Goal: Find specific page/section: Find specific page/section

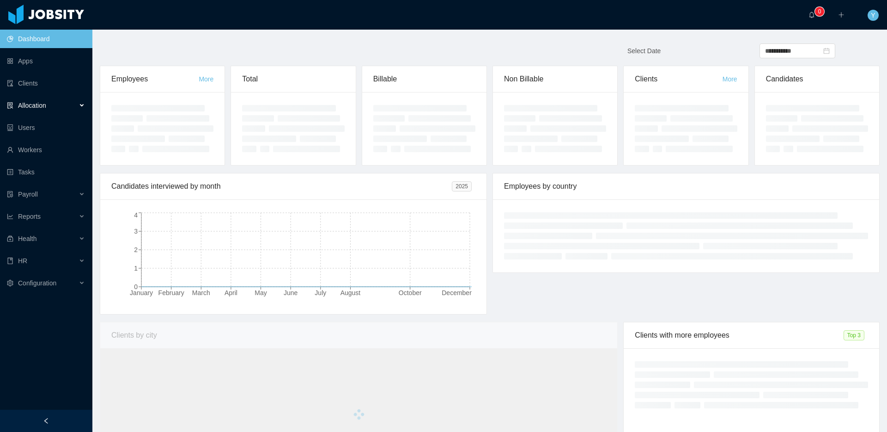
click at [47, 100] on div "Allocation" at bounding box center [46, 105] width 92 height 18
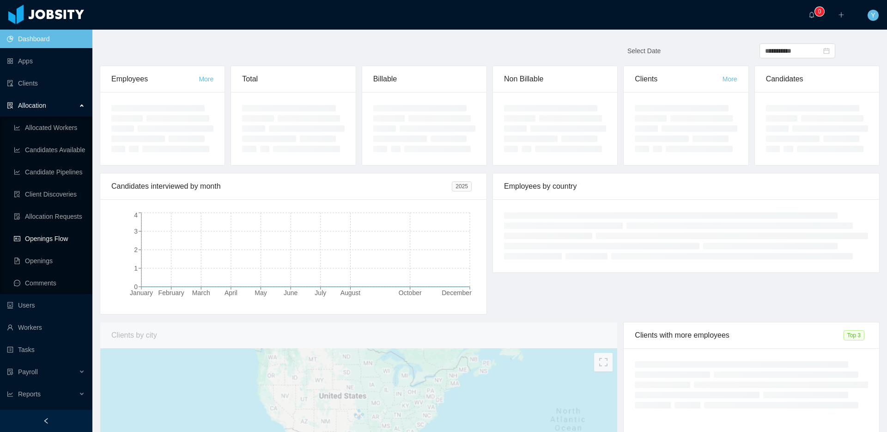
click at [37, 235] on link "Openings Flow" at bounding box center [49, 238] width 71 height 18
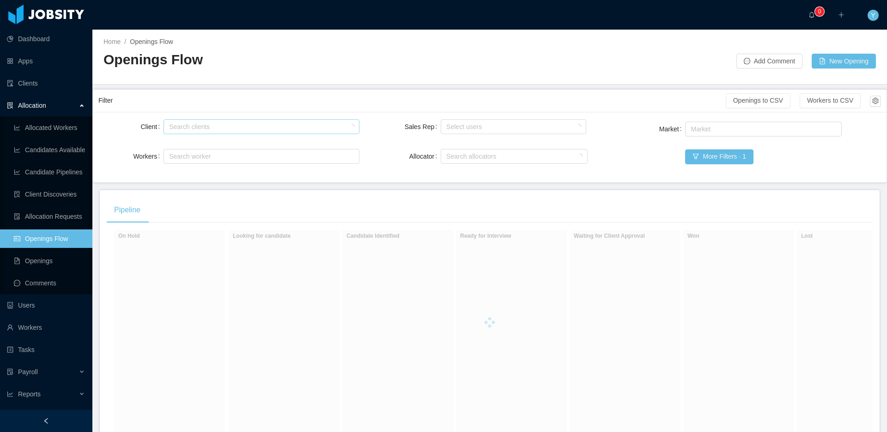
click at [192, 130] on div "Search clients" at bounding box center [259, 126] width 180 height 9
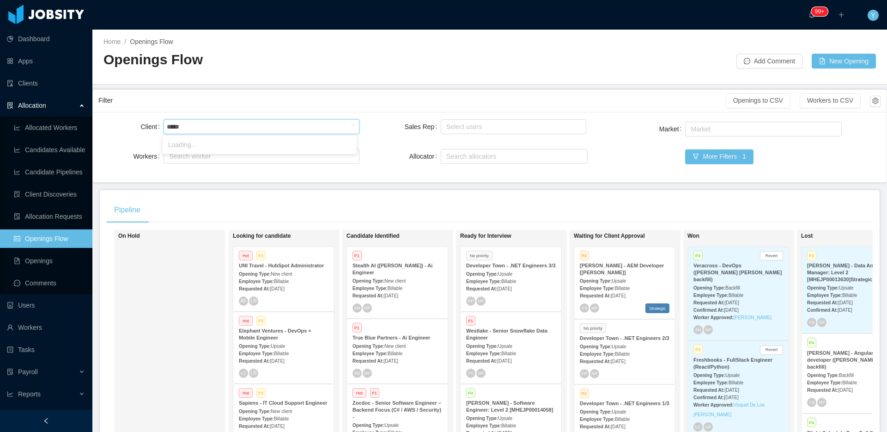
type input "******"
click at [195, 146] on li "Zocdoc" at bounding box center [260, 144] width 194 height 15
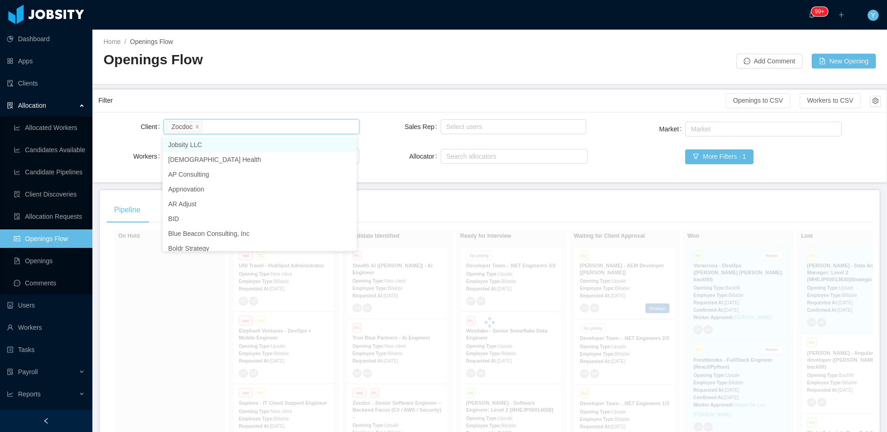
click at [220, 110] on div "Filter Openings to CSV Workers to CSV" at bounding box center [489, 101] width 783 height 22
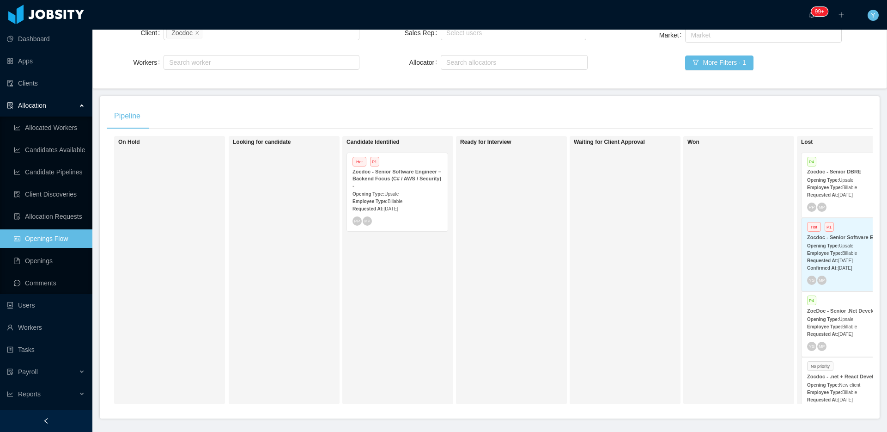
scroll to position [127, 0]
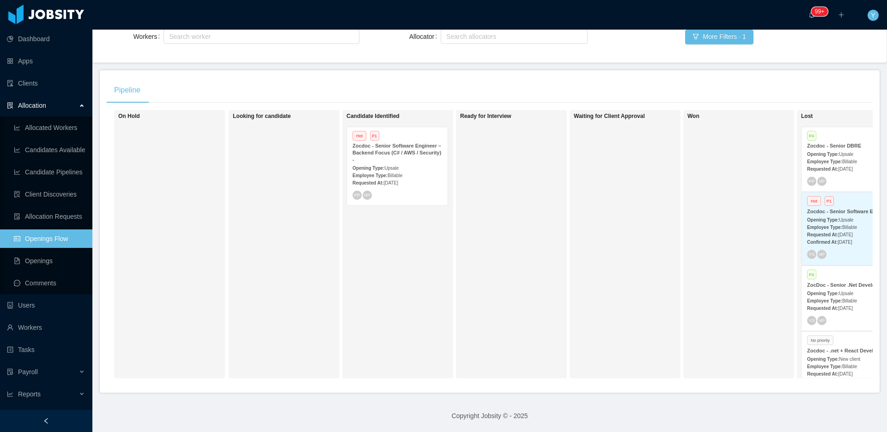
click at [401, 151] on div "Zocdoc - Senior Software Engineer – Backend Focus (C# / AWS / Security) -" at bounding box center [398, 152] width 90 height 21
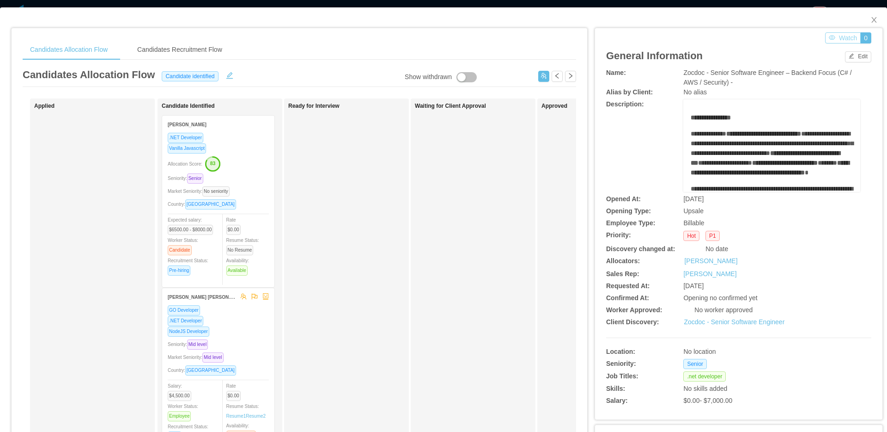
click at [833, 39] on button "Watch" at bounding box center [843, 37] width 36 height 11
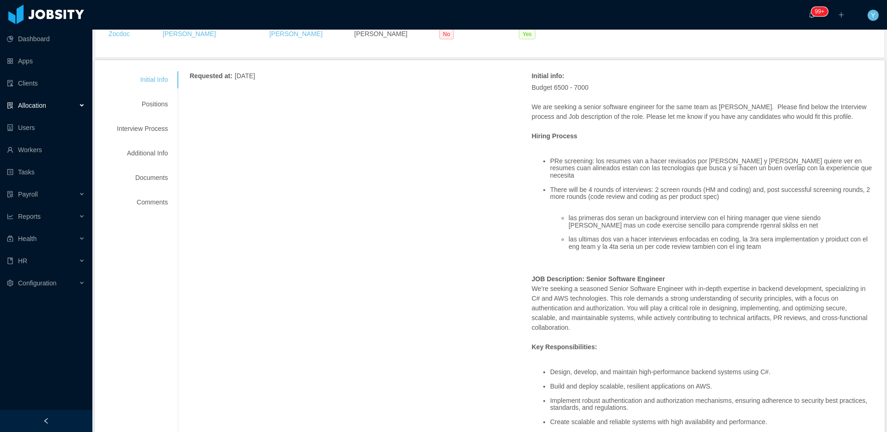
scroll to position [52, 0]
